Goal: Transaction & Acquisition: Purchase product/service

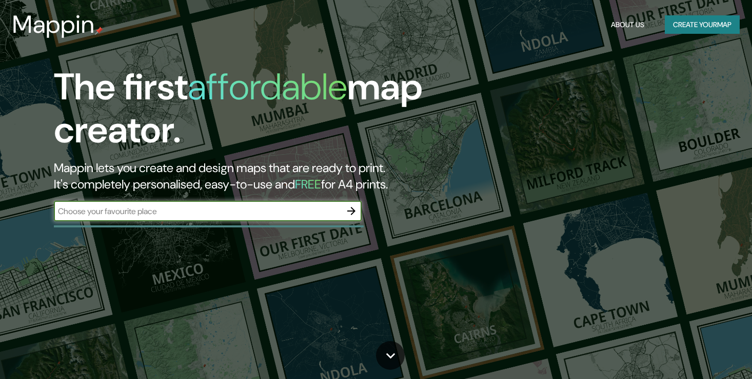
click at [279, 203] on div "​" at bounding box center [208, 211] width 308 height 21
click at [284, 211] on input "text" at bounding box center [197, 212] width 287 height 12
type input "[PERSON_NAME]"
click at [351, 217] on button "button" at bounding box center [351, 211] width 21 height 21
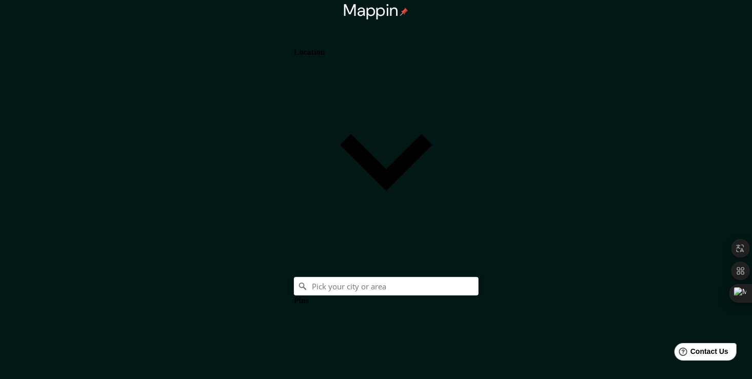
drag, startPoint x: 595, startPoint y: 38, endPoint x: 603, endPoint y: 45, distance: 9.8
click at [478, 38] on div "Location" at bounding box center [386, 145] width 185 height 232
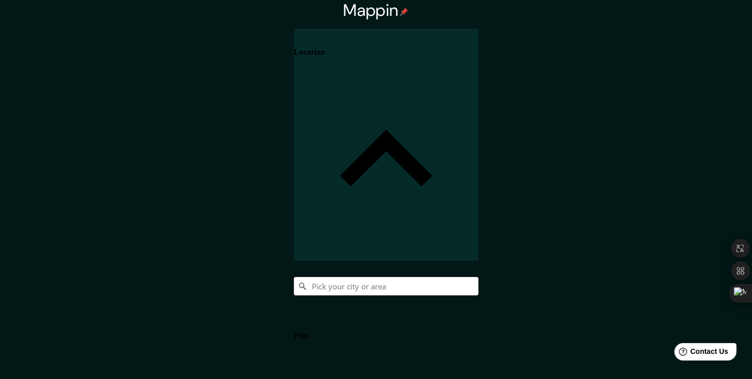
click at [478, 277] on input "Pick your city or area" at bounding box center [386, 286] width 185 height 18
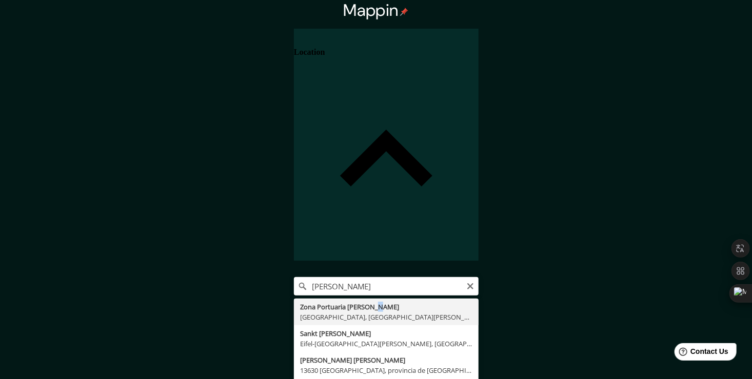
type input "Zona Portuaria [PERSON_NAME][GEOGRAPHIC_DATA], [GEOGRAPHIC_DATA], [GEOGRAPHIC_D…"
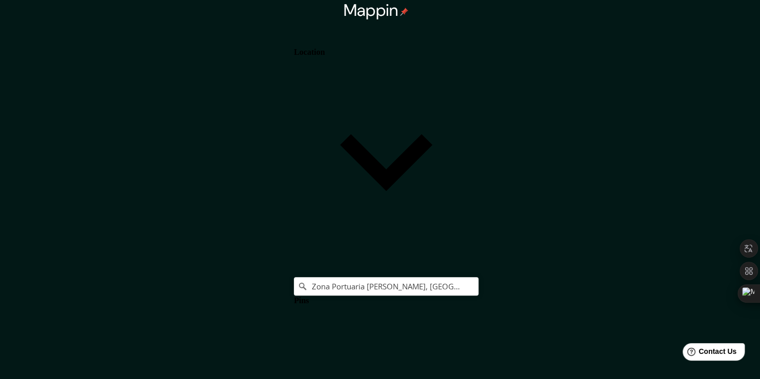
click at [613, 313] on body "Mappin Location Zona Portuaria Santo Tomás De Castilla, Puerto Barrios, Departa…" at bounding box center [380, 189] width 760 height 379
type input "a4"
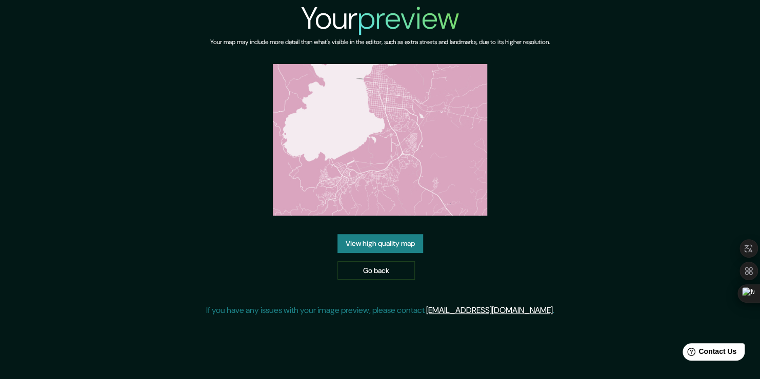
click at [394, 248] on link "View high quality map" at bounding box center [380, 243] width 86 height 19
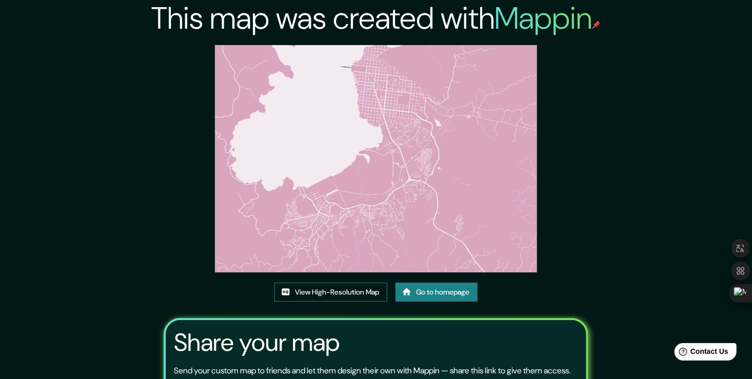
click at [358, 295] on link "View High-Resolution Map" at bounding box center [330, 292] width 113 height 19
click at [436, 290] on link "Go to homepage" at bounding box center [436, 292] width 82 height 19
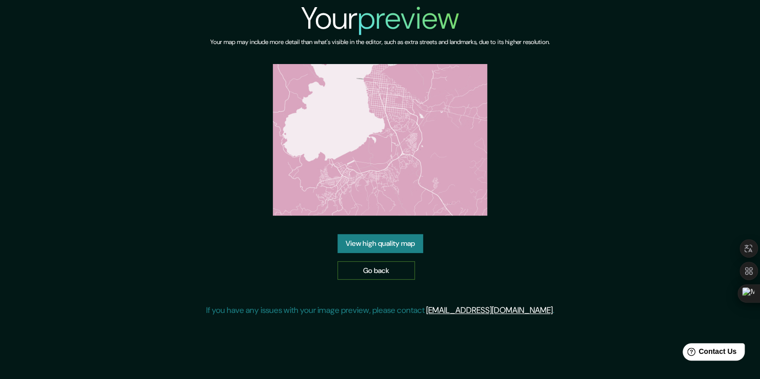
click at [372, 275] on link "Go back" at bounding box center [375, 271] width 77 height 19
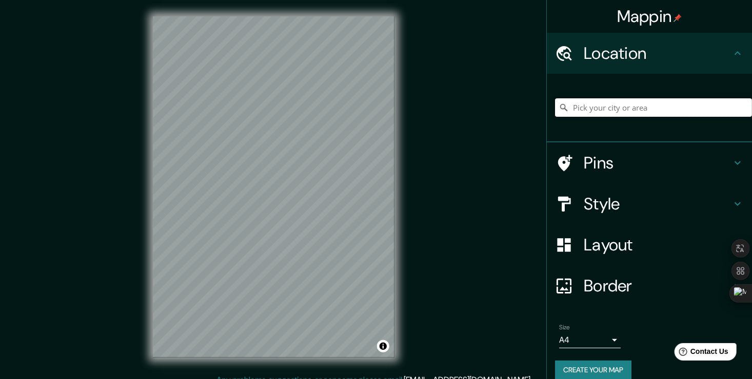
click at [635, 109] on input "Pick your city or area" at bounding box center [653, 107] width 197 height 18
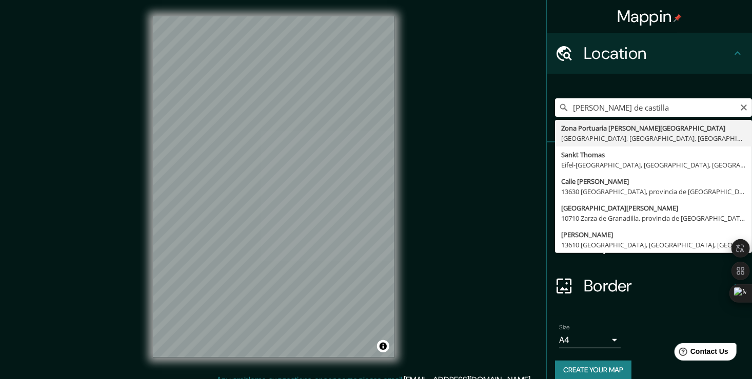
type input "Zona Portuaria [PERSON_NAME][GEOGRAPHIC_DATA], [GEOGRAPHIC_DATA], [GEOGRAPHIC_D…"
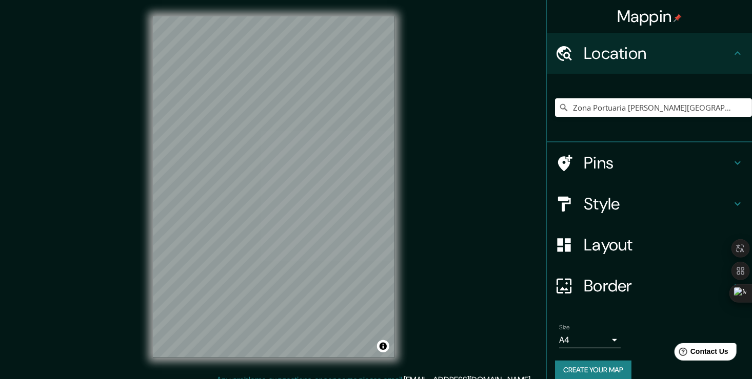
click at [620, 250] on h4 "Layout" at bounding box center [658, 245] width 148 height 21
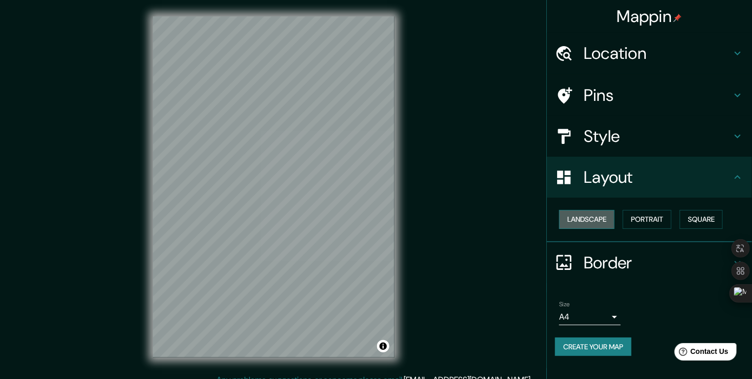
click at [600, 213] on button "Landscape" at bounding box center [586, 219] width 55 height 19
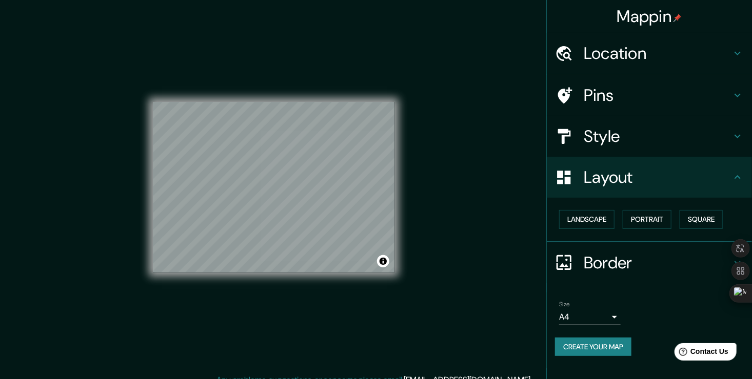
click at [678, 299] on div "Size A4 single" at bounding box center [649, 313] width 189 height 33
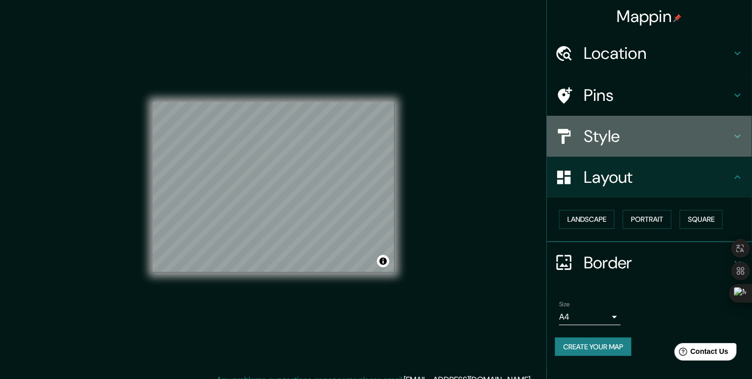
click at [680, 135] on h4 "Style" at bounding box center [658, 136] width 148 height 21
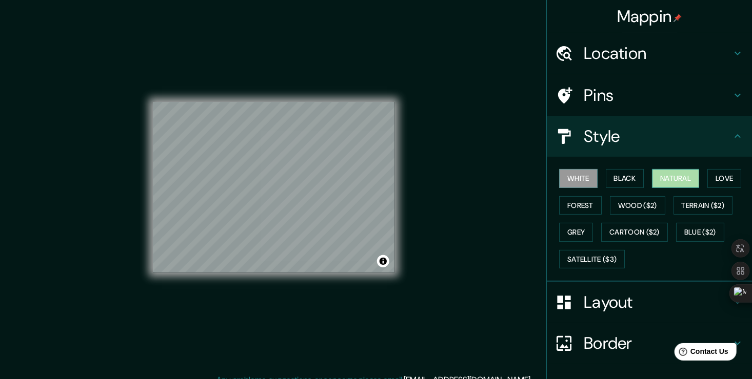
click at [667, 181] on button "Natural" at bounding box center [675, 178] width 47 height 19
click at [722, 169] on button "Love" at bounding box center [724, 178] width 34 height 19
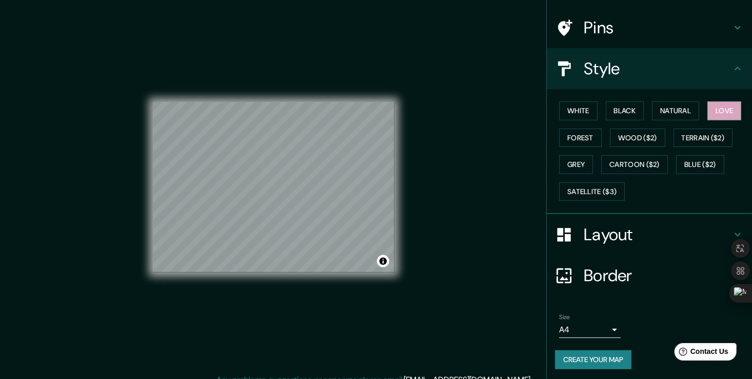
scroll to position [68, 0]
click at [587, 362] on button "Create your map" at bounding box center [593, 359] width 76 height 19
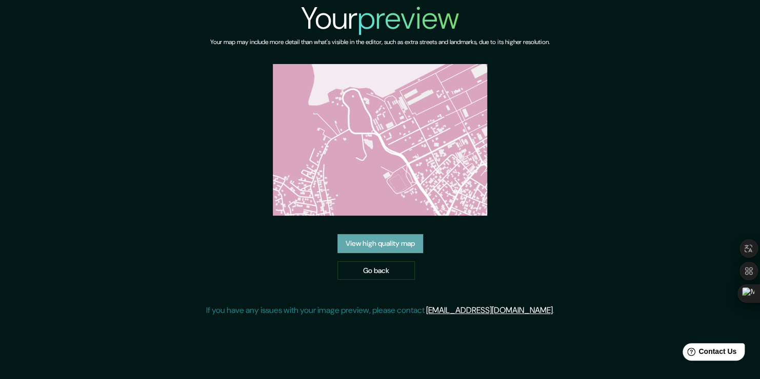
click at [382, 238] on link "View high quality map" at bounding box center [380, 243] width 86 height 19
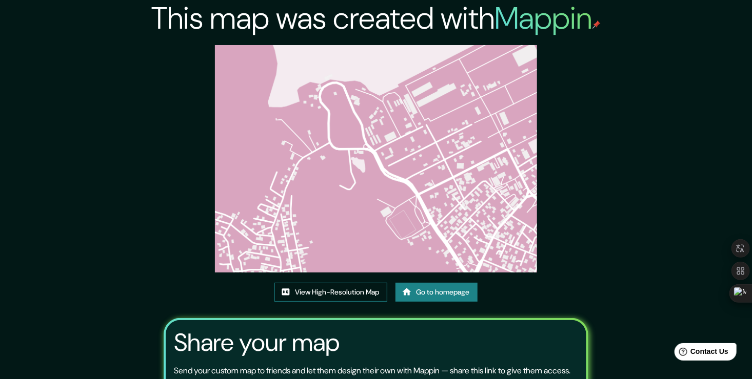
click at [372, 289] on link "View High-Resolution Map" at bounding box center [330, 292] width 113 height 19
